Goal: Find specific page/section: Find specific page/section

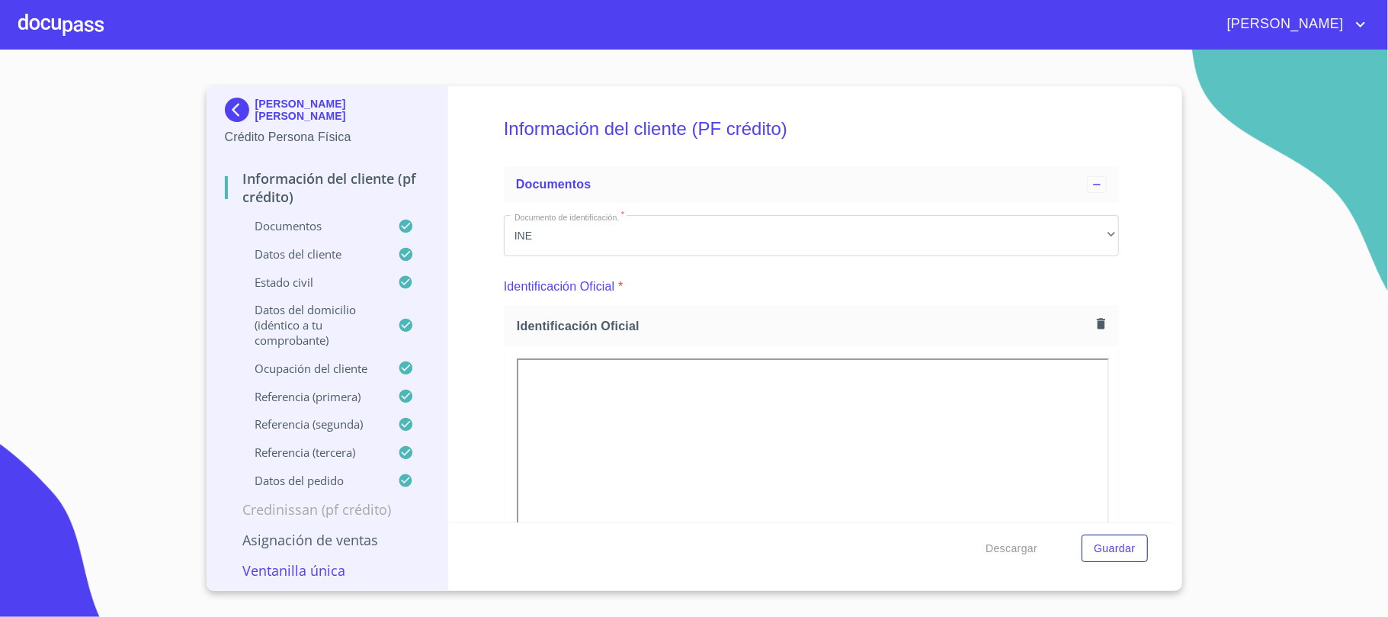
scroll to position [101, 0]
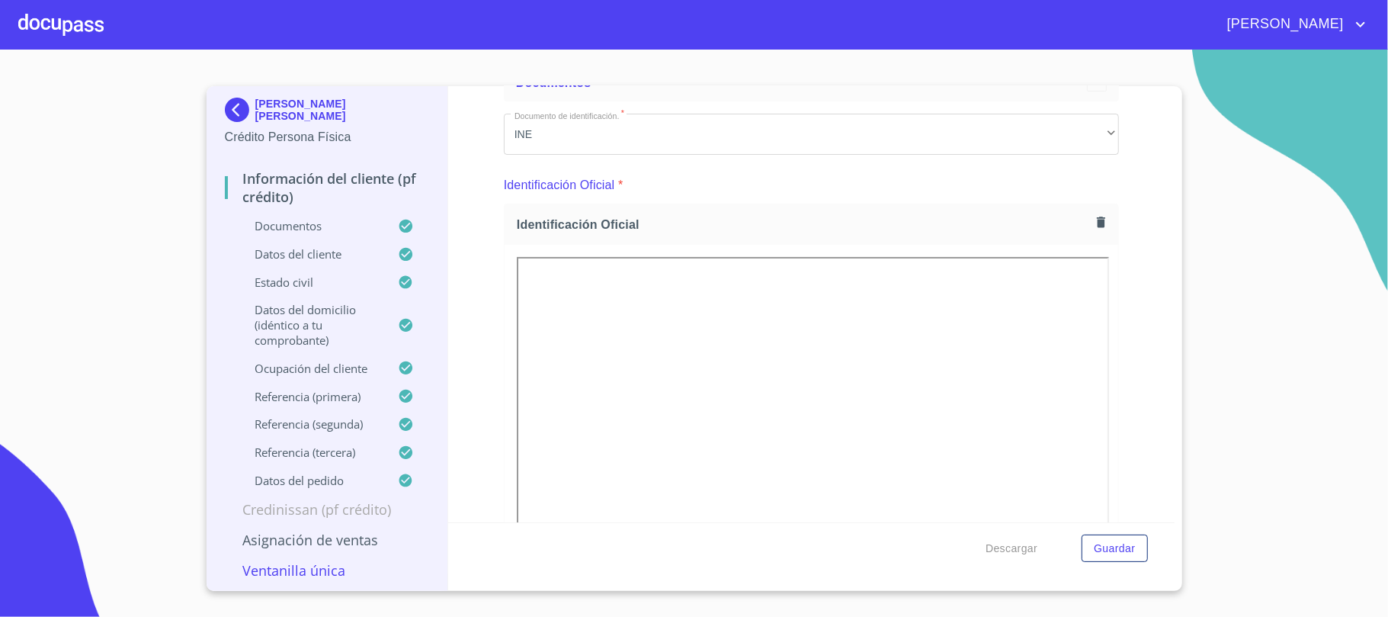
click at [86, 32] on div at bounding box center [60, 24] width 85 height 49
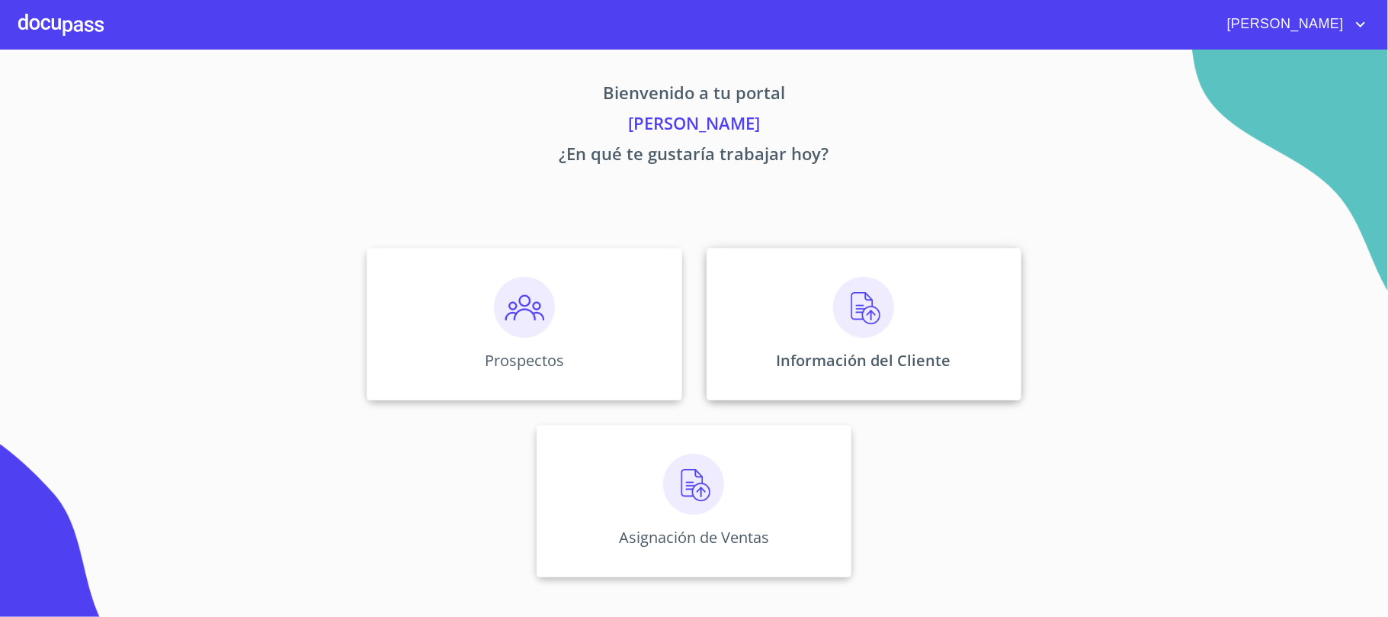
click at [879, 315] on img at bounding box center [863, 307] width 61 height 61
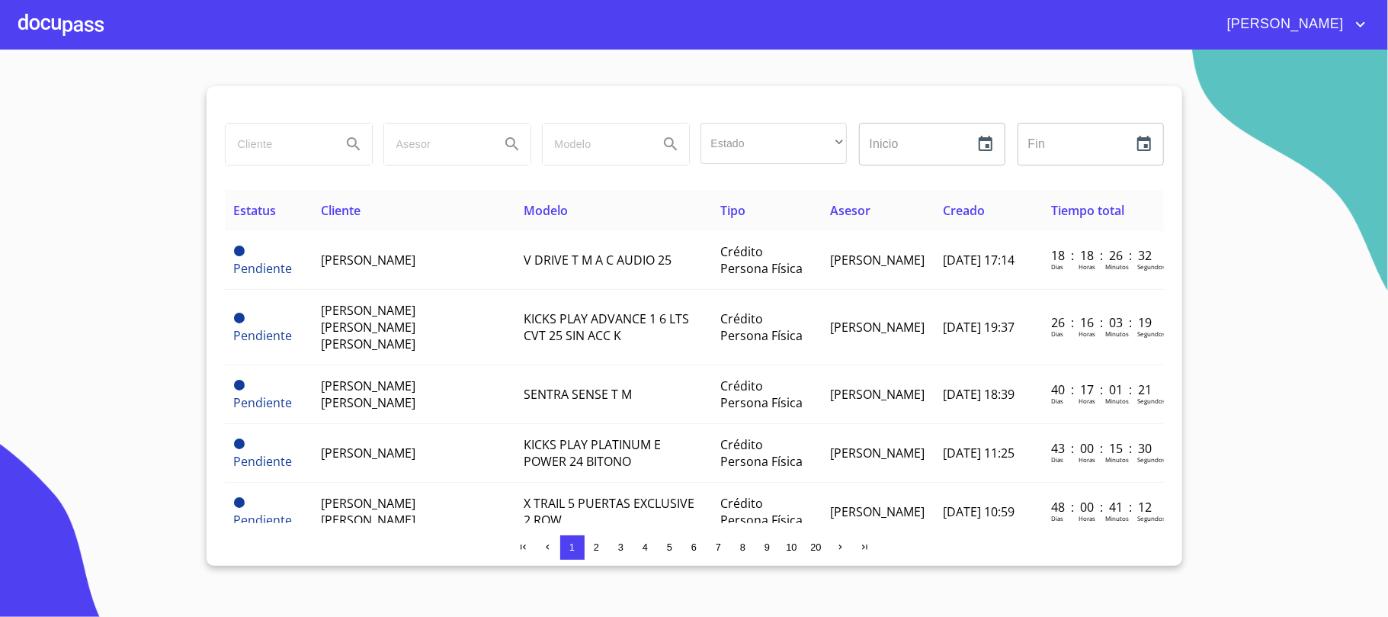
click at [294, 144] on input "search" at bounding box center [278, 143] width 104 height 41
type input "[DEMOGRAPHIC_DATA][PERSON_NAME]"
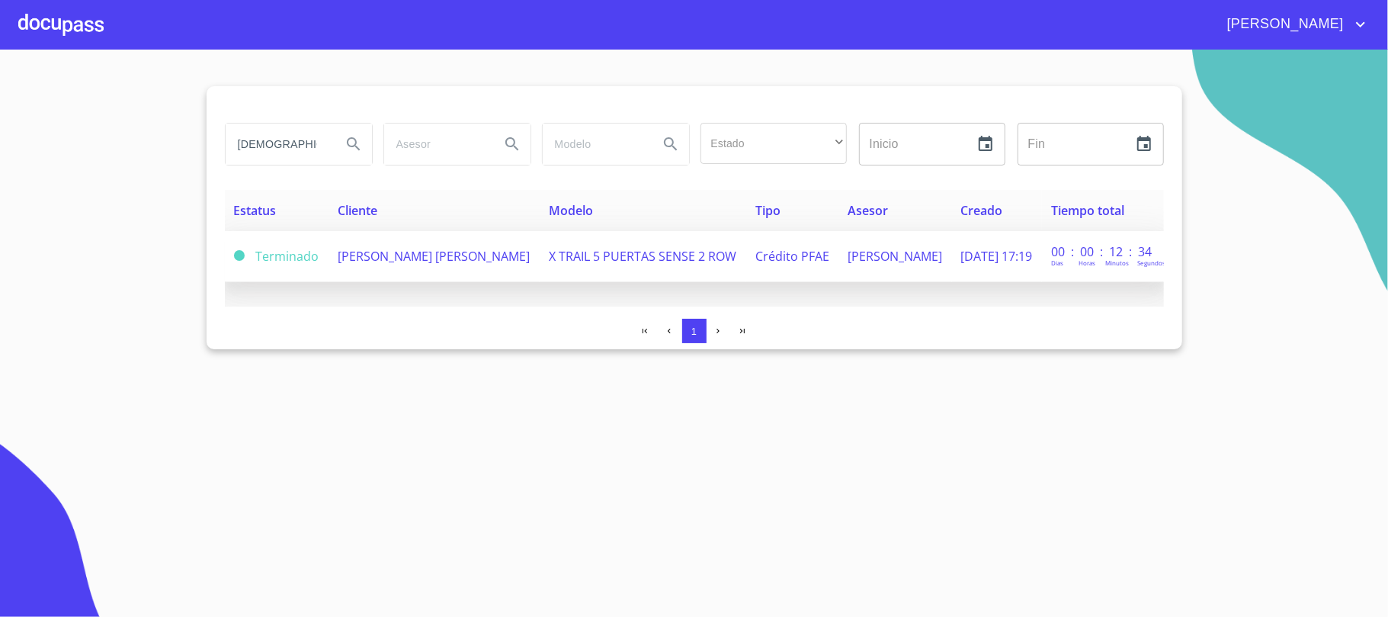
click at [672, 252] on span "X TRAIL 5 PUERTAS SENSE 2 ROW" at bounding box center [643, 256] width 188 height 17
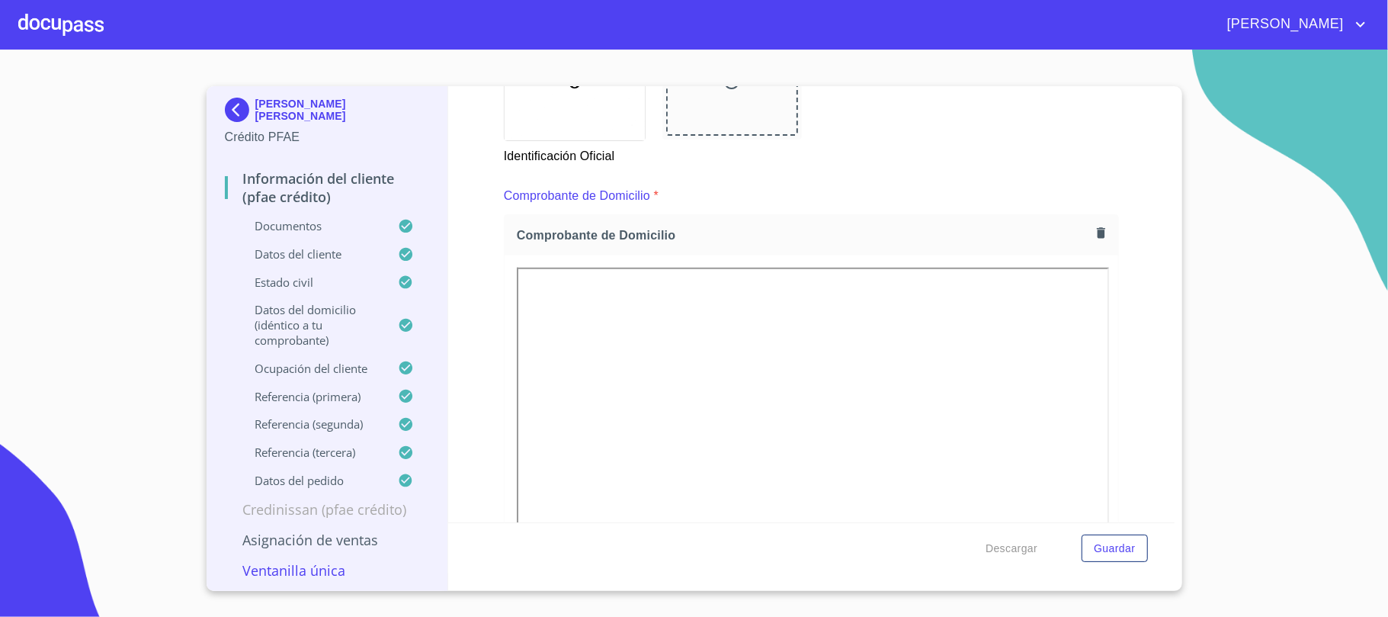
scroll to position [711, 0]
